Goal: Information Seeking & Learning: Learn about a topic

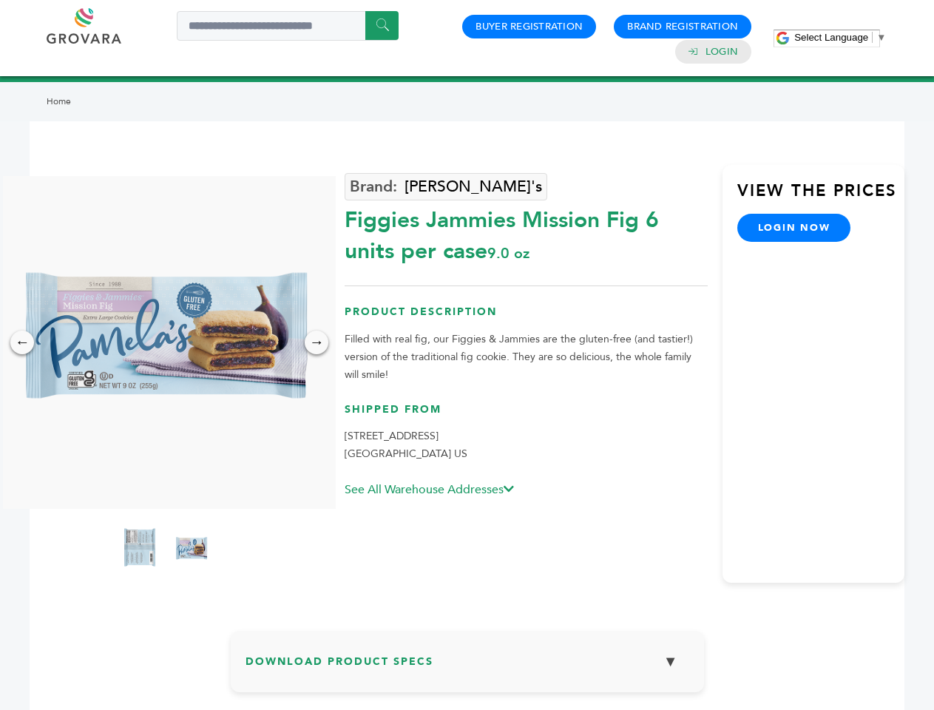
click at [840, 37] on span "Select Language" at bounding box center [831, 37] width 74 height 11
click at [166, 342] on img at bounding box center [165, 342] width 333 height 333
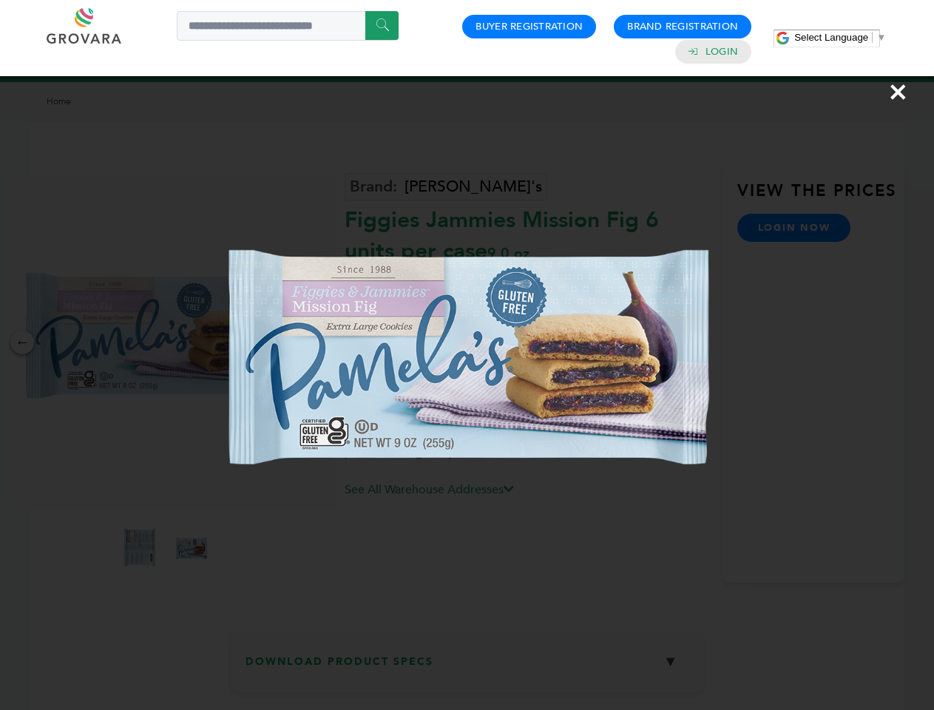
click at [22, 342] on div "×" at bounding box center [467, 355] width 934 height 710
click at [317, 342] on div "→" at bounding box center [317, 343] width 24 height 24
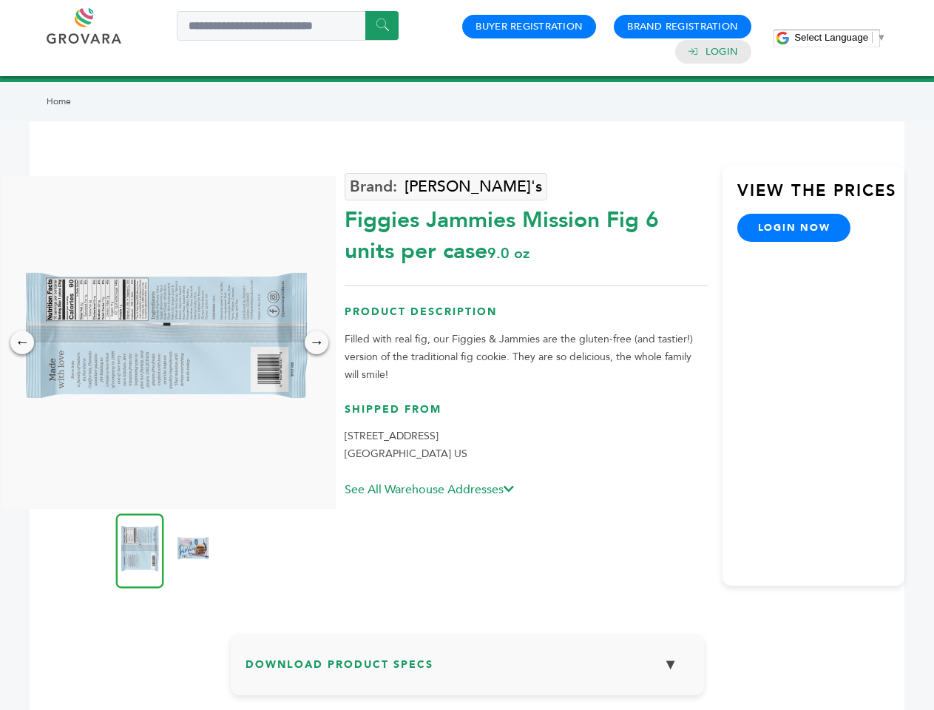
click at [140, 550] on img at bounding box center [140, 550] width 48 height 75
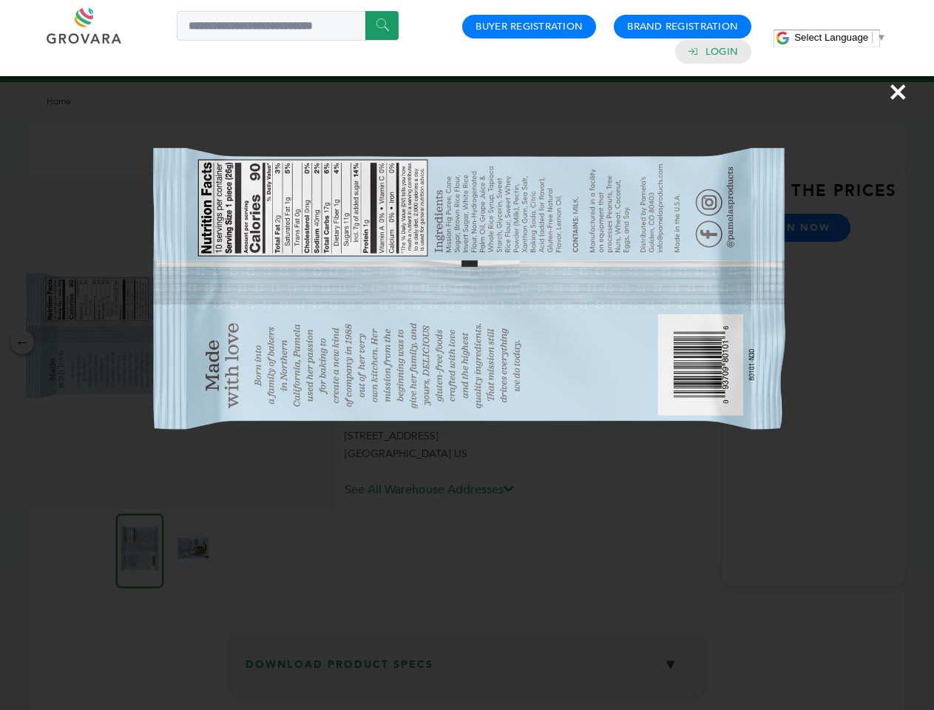
click at [192, 550] on div "×" at bounding box center [467, 355] width 934 height 710
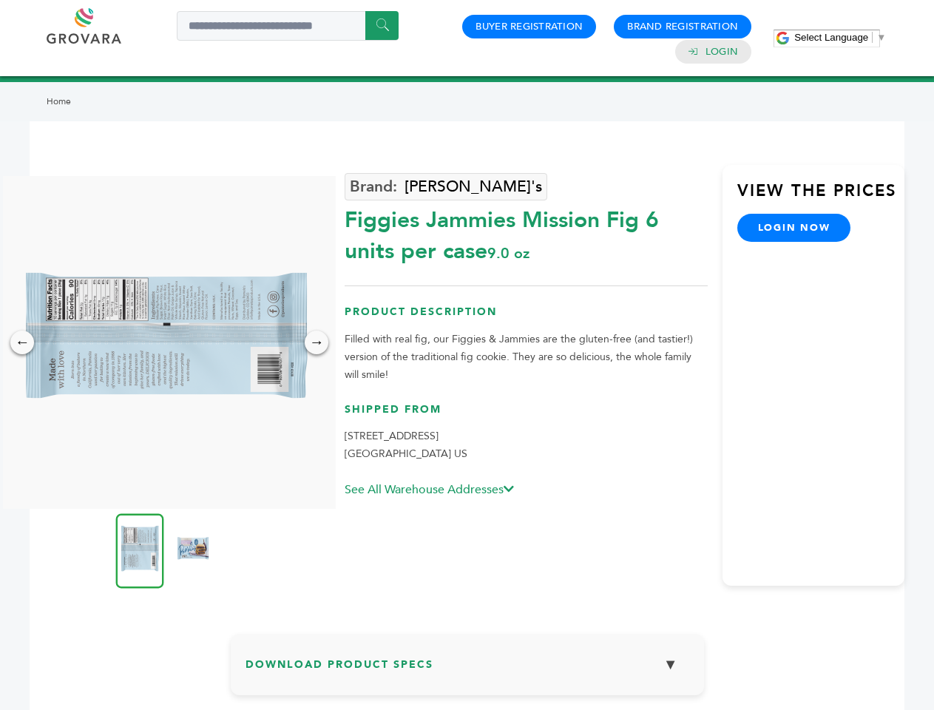
click at [467, 667] on h3 "Download Product Specs ▼" at bounding box center [468, 670] width 444 height 43
